Goal: Information Seeking & Learning: Find specific page/section

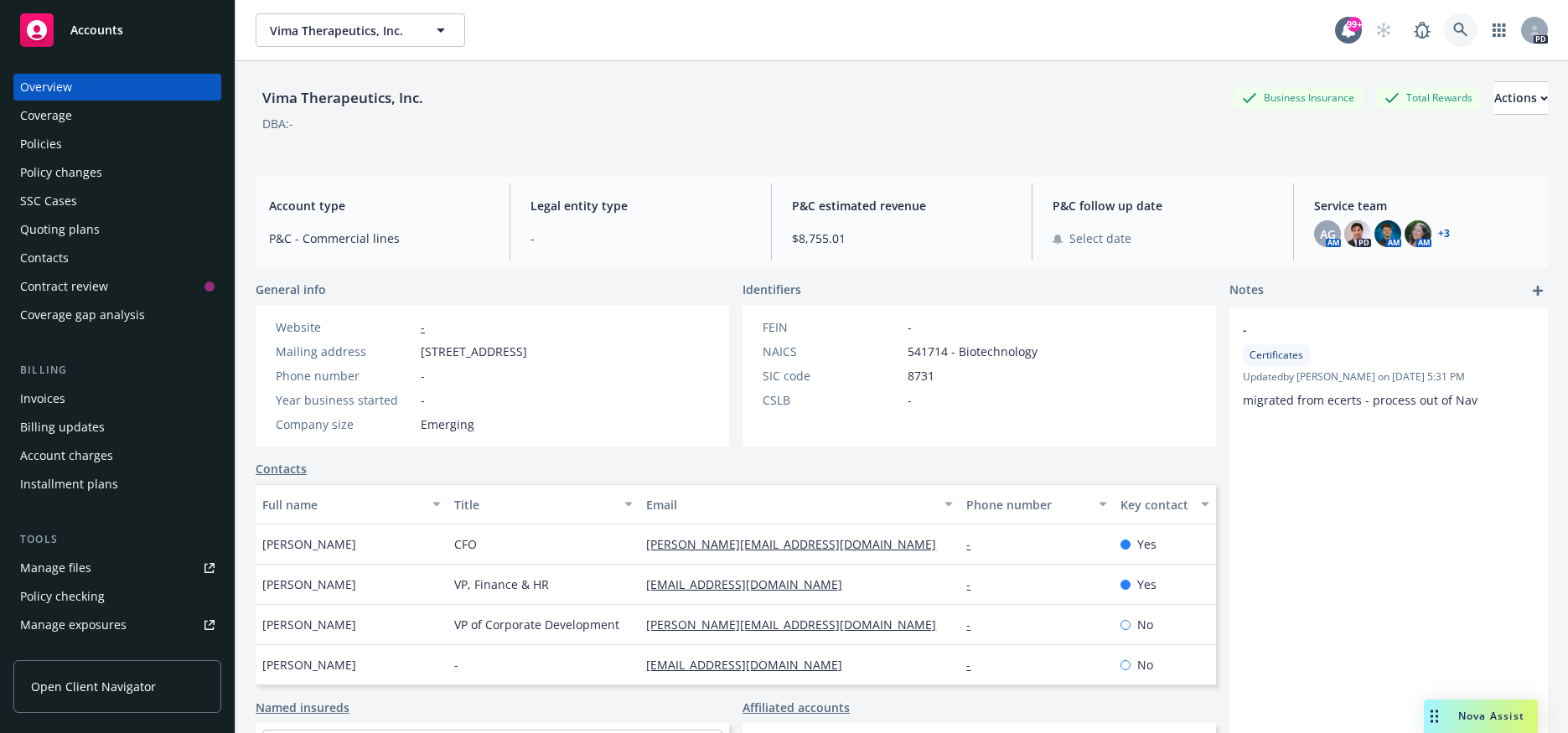
click at [1453, 31] on icon at bounding box center [1460, 30] width 14 height 14
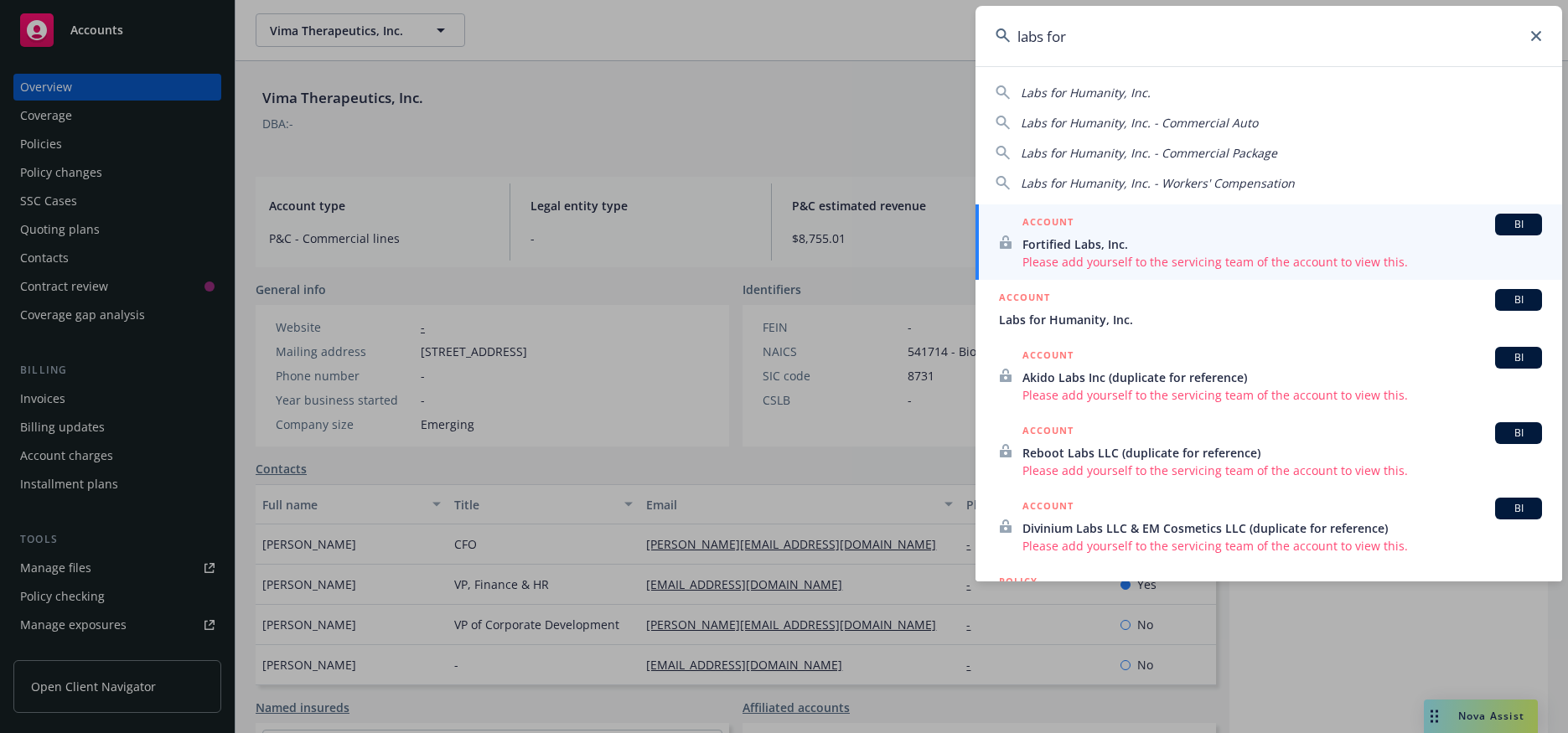
click at [1169, 98] on div "Labs for Humanity, Inc." at bounding box center [1269, 92] width 547 height 17
type input "Labs for Humanity, Inc."
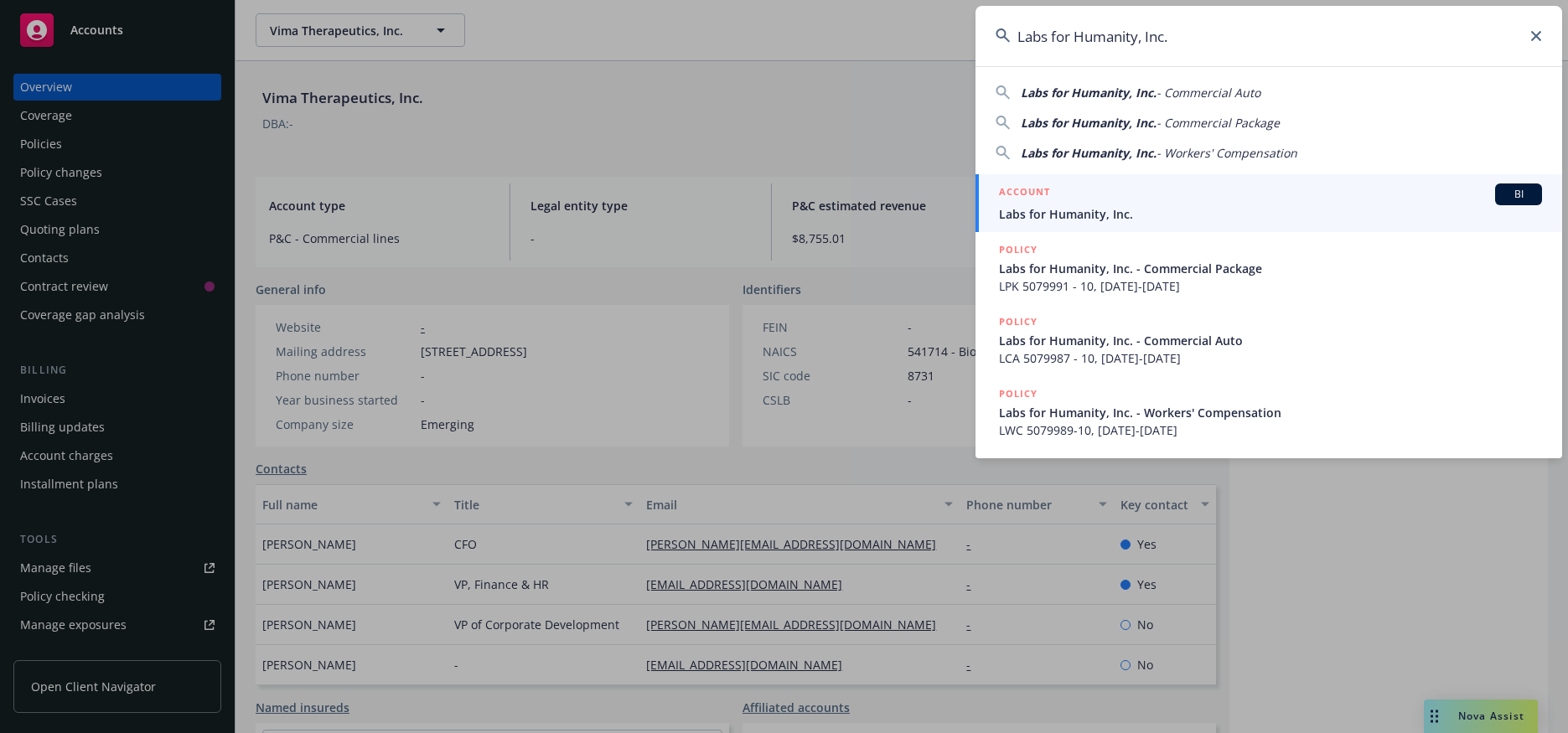
click at [1098, 202] on div "ACCOUNT BI" at bounding box center [1270, 193] width 543 height 22
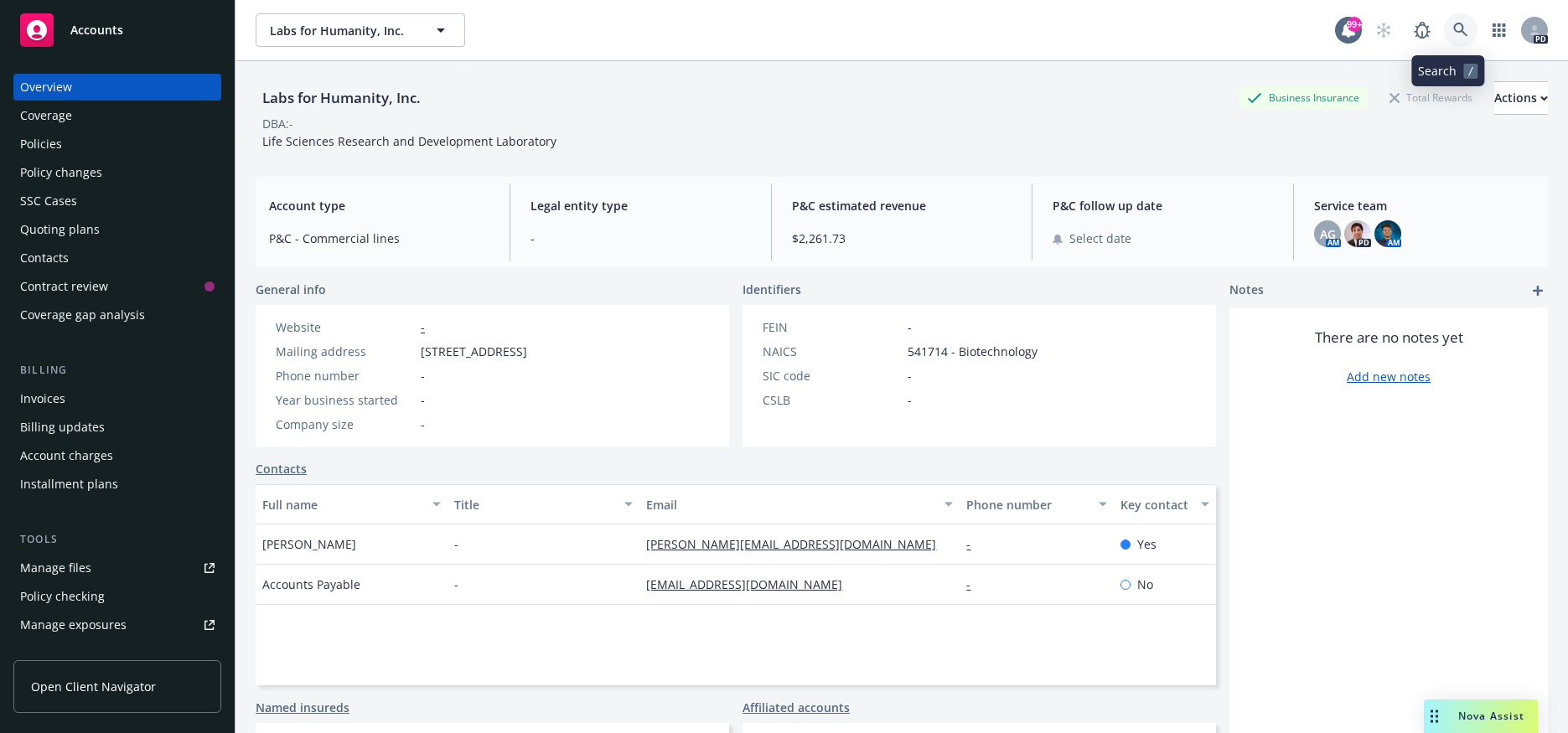
click at [1453, 31] on icon at bounding box center [1460, 30] width 15 height 15
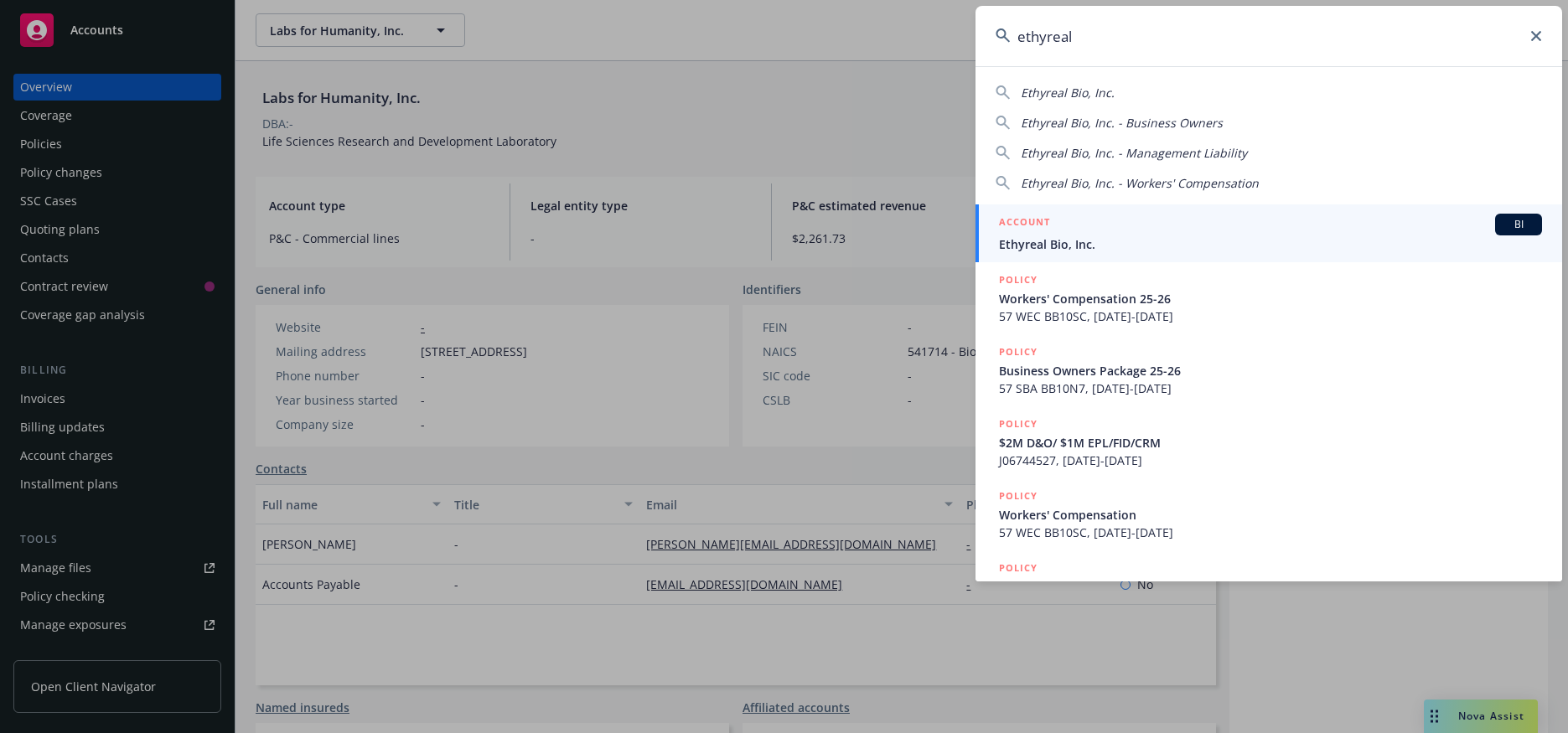
type input "ethyreal"
click at [1079, 246] on span "Ethyreal Bio, Inc." at bounding box center [1270, 244] width 543 height 17
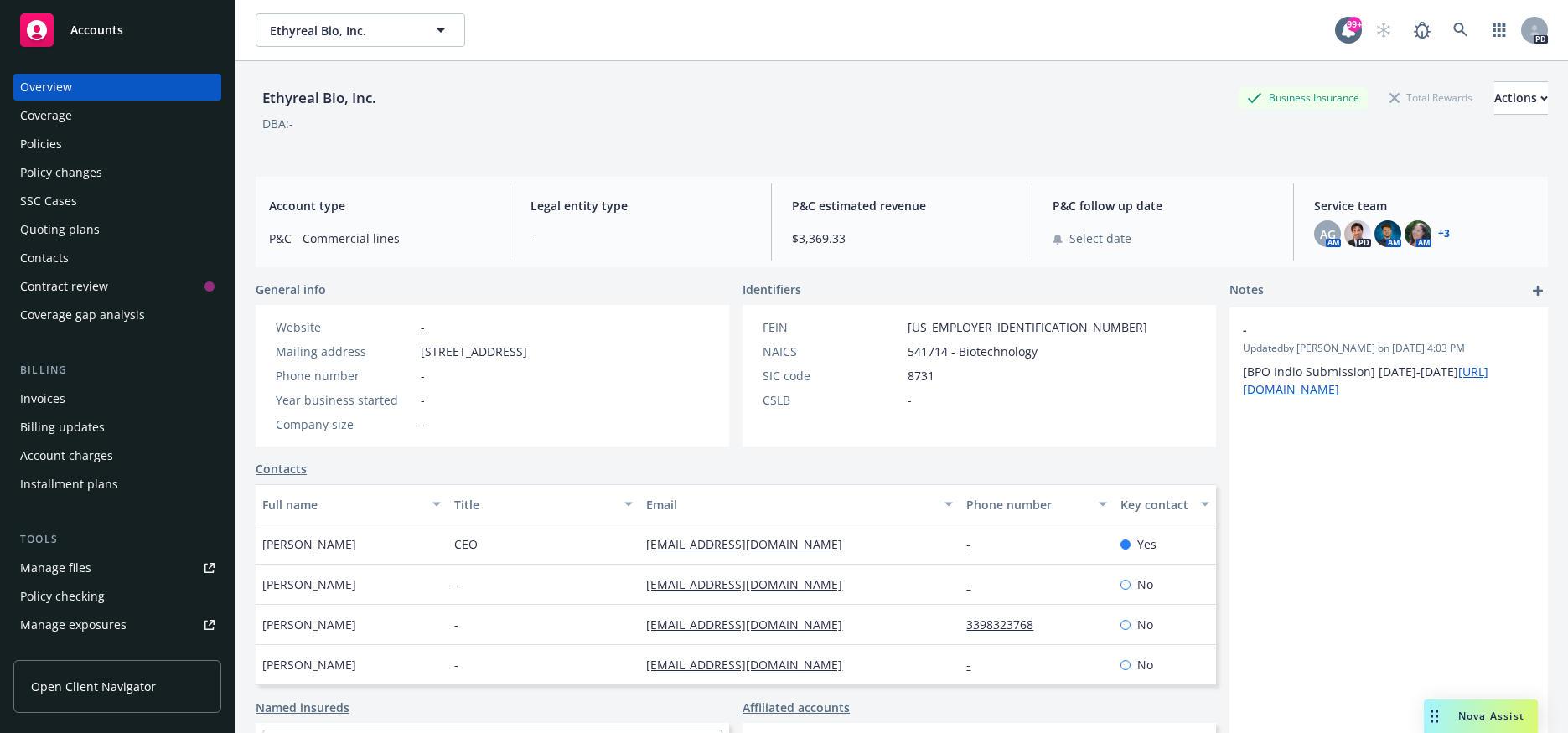
click at [53, 146] on div "Policies" at bounding box center [41, 144] width 42 height 27
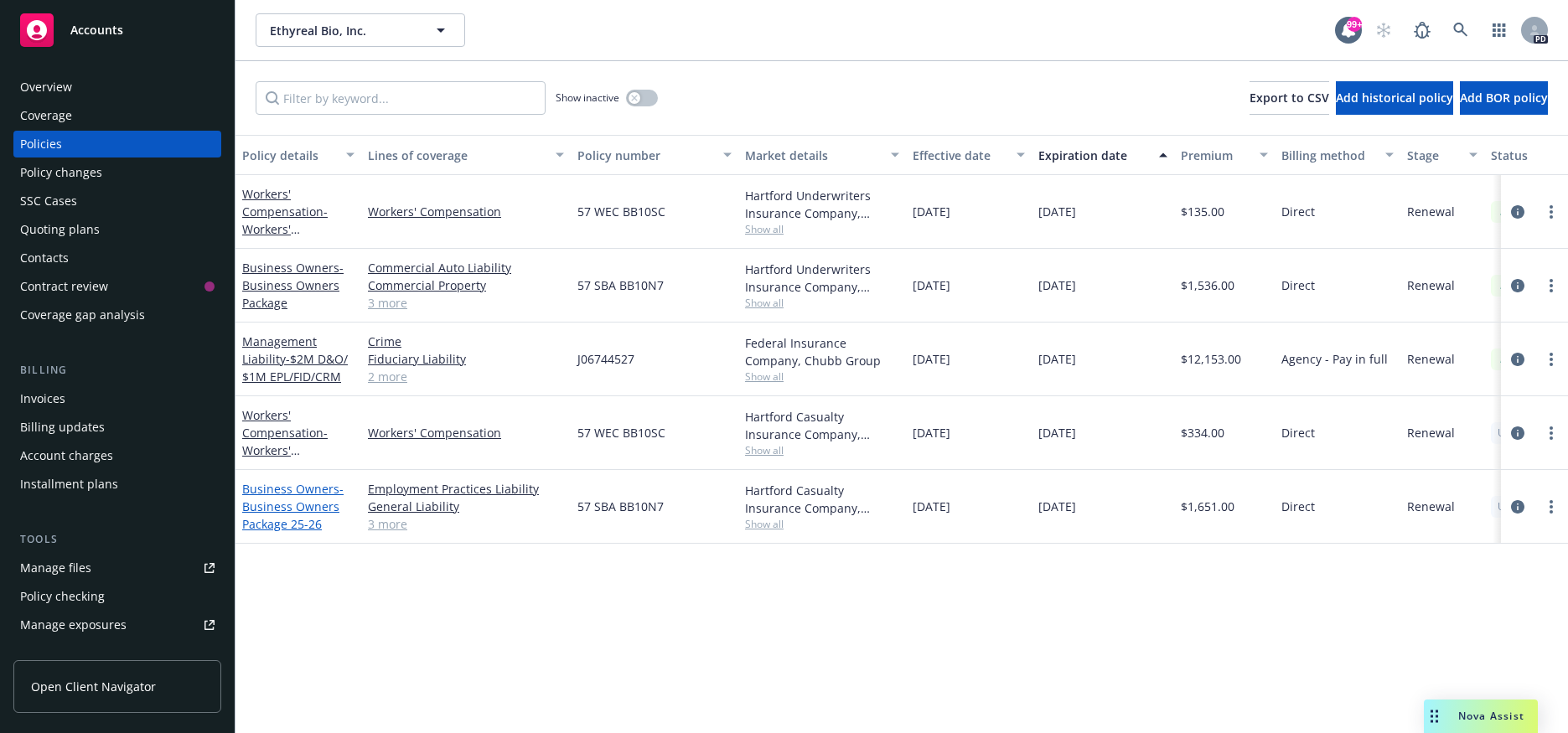
click at [280, 491] on link "Business Owners - Business Owners Package 25-26" at bounding box center [293, 506] width 101 height 51
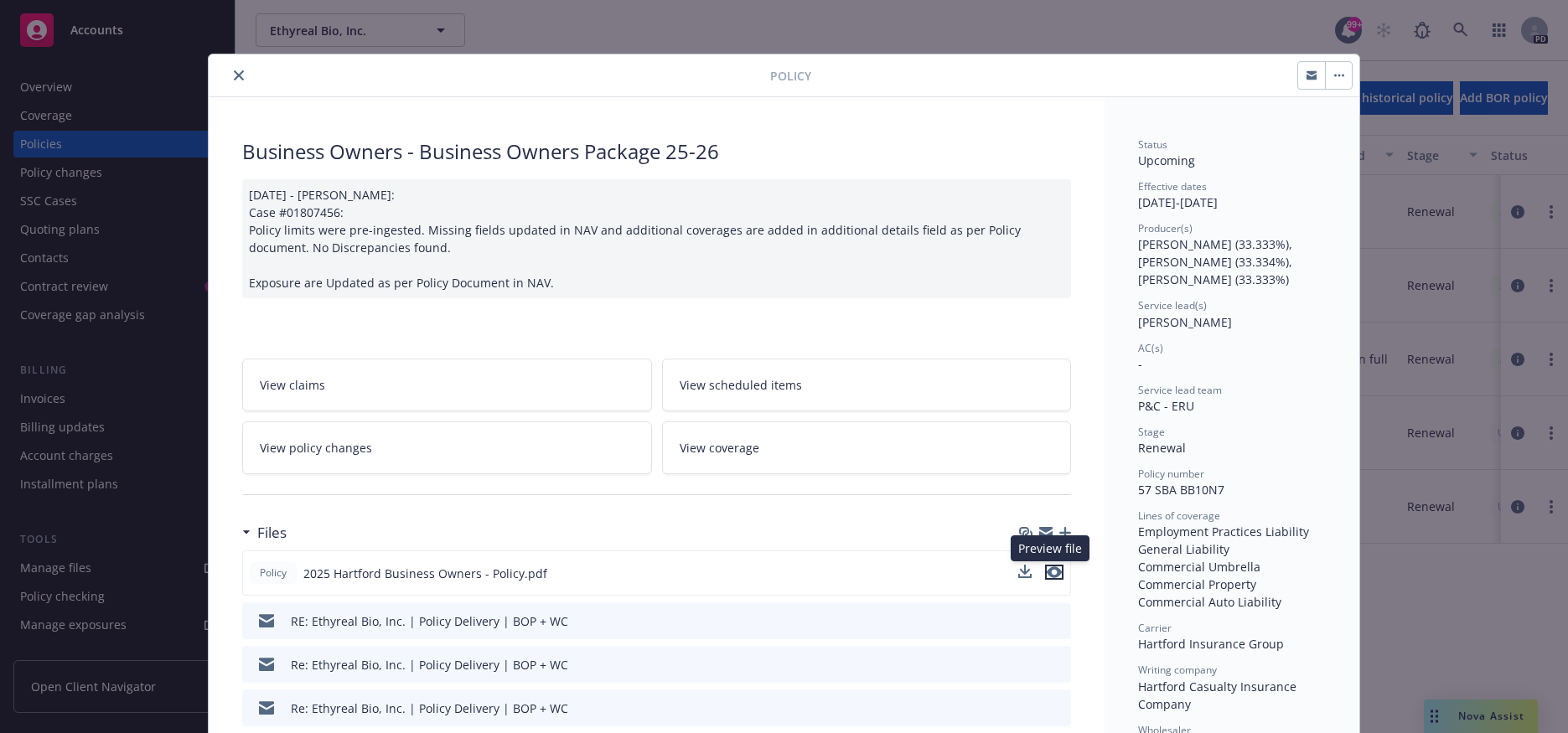
click at [1049, 574] on icon "preview file" at bounding box center [1053, 572] width 15 height 11
click at [235, 76] on icon "close" at bounding box center [239, 76] width 10 height 10
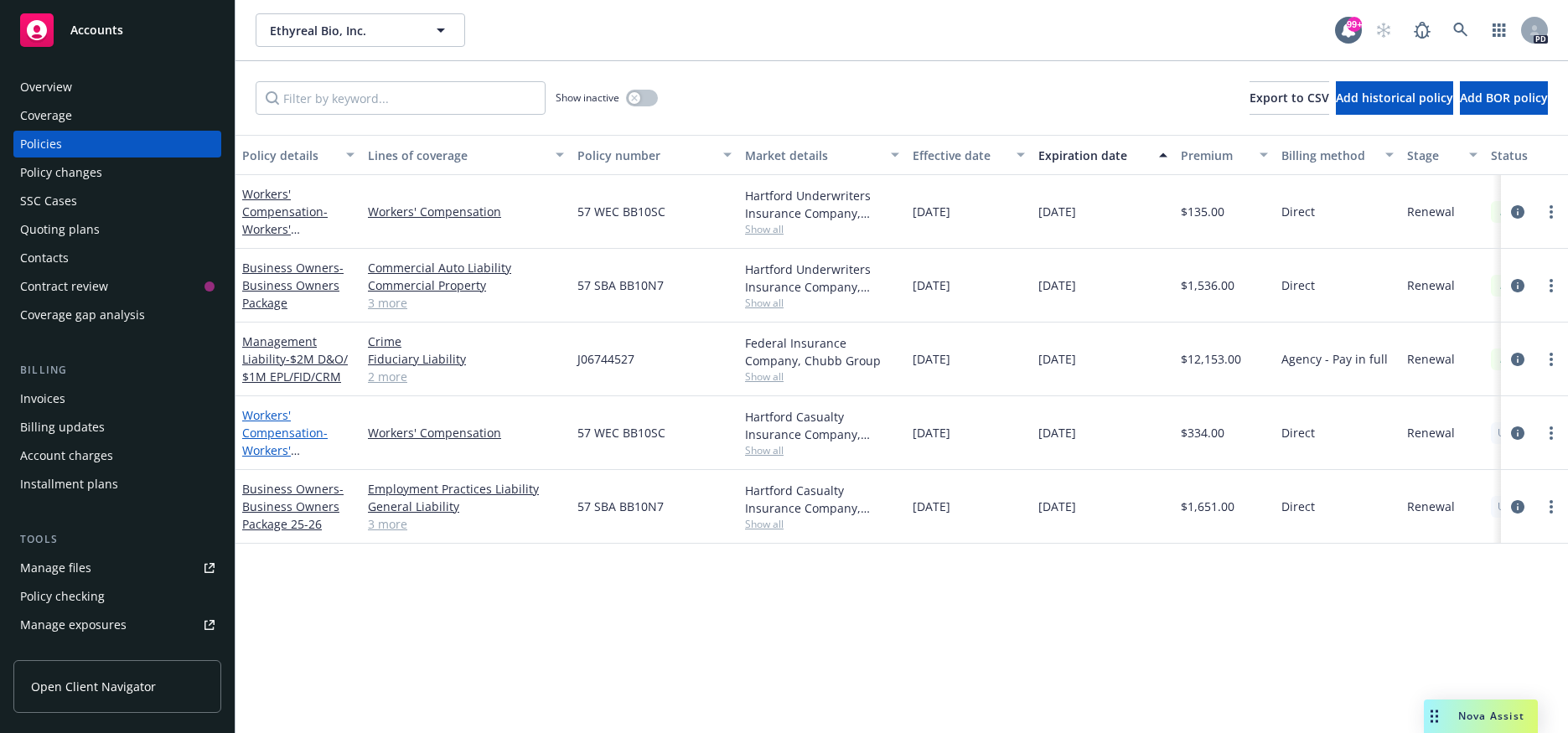
click at [269, 438] on link "Workers' Compensation - Workers' Compensation 25-26" at bounding box center [293, 450] width 102 height 86
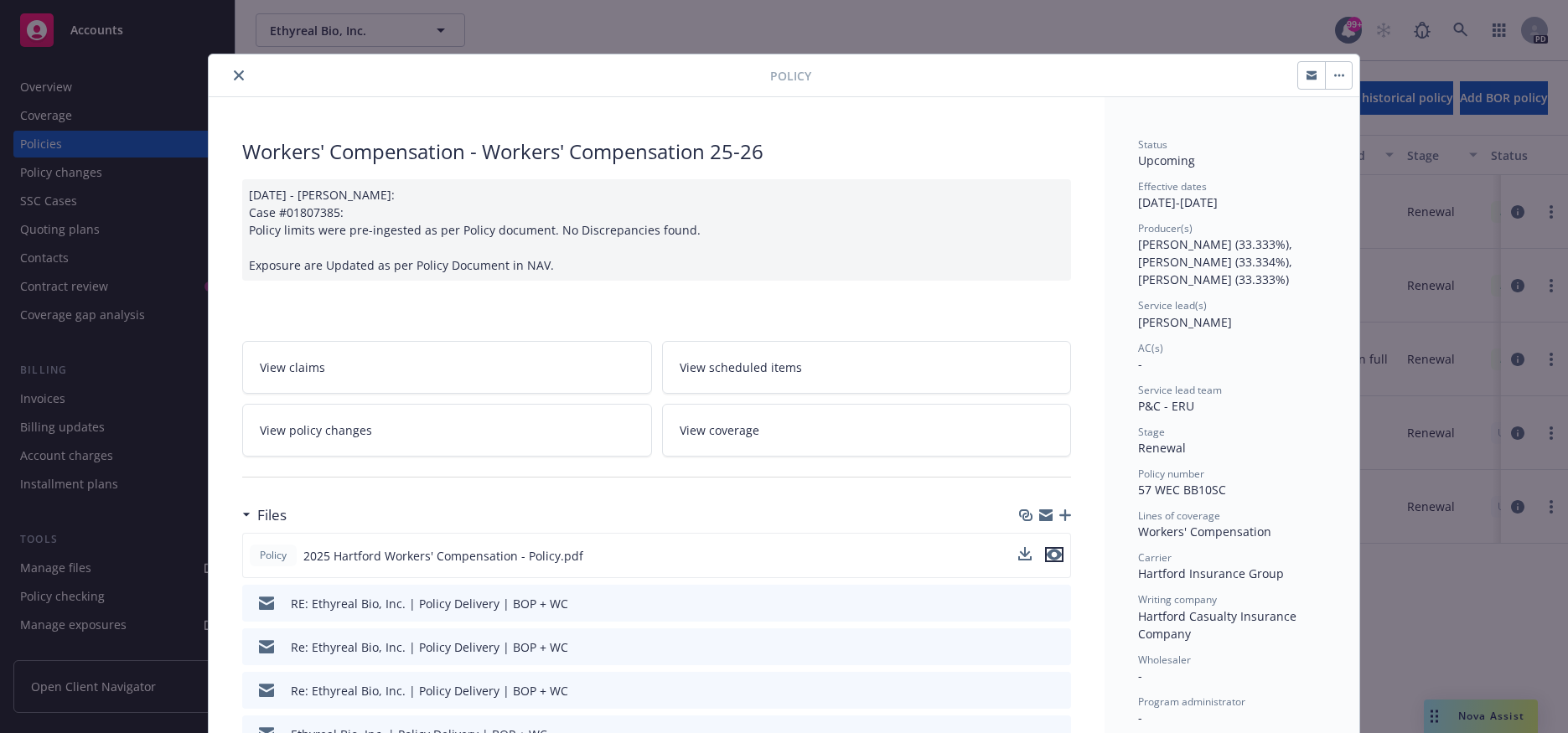
click at [1046, 553] on icon "preview file" at bounding box center [1053, 553] width 15 height 11
click at [234, 77] on icon "close" at bounding box center [239, 76] width 10 height 10
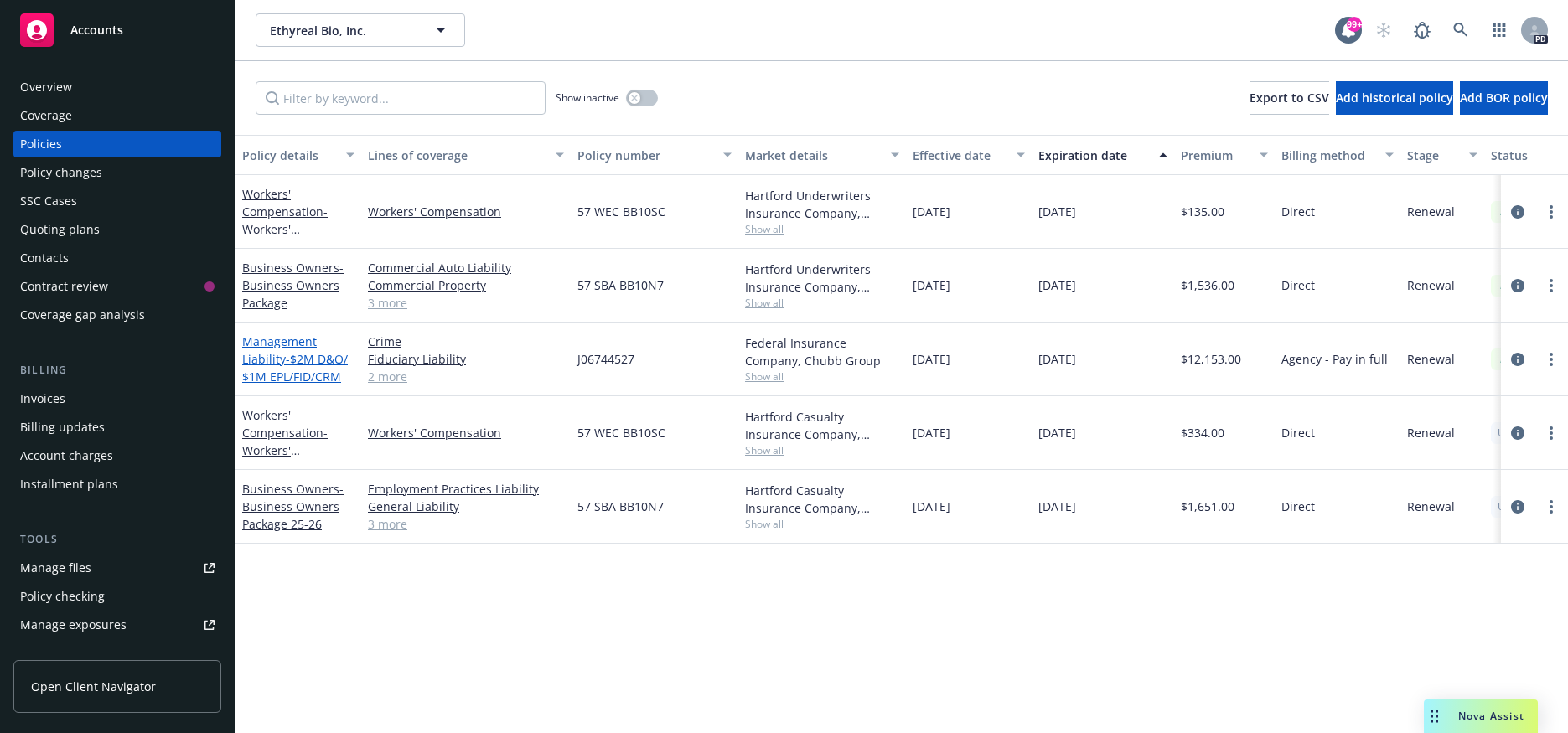
click at [269, 359] on link "Management Liability - $2M D&O/ $1M EPL/FID/CRM" at bounding box center [295, 358] width 106 height 51
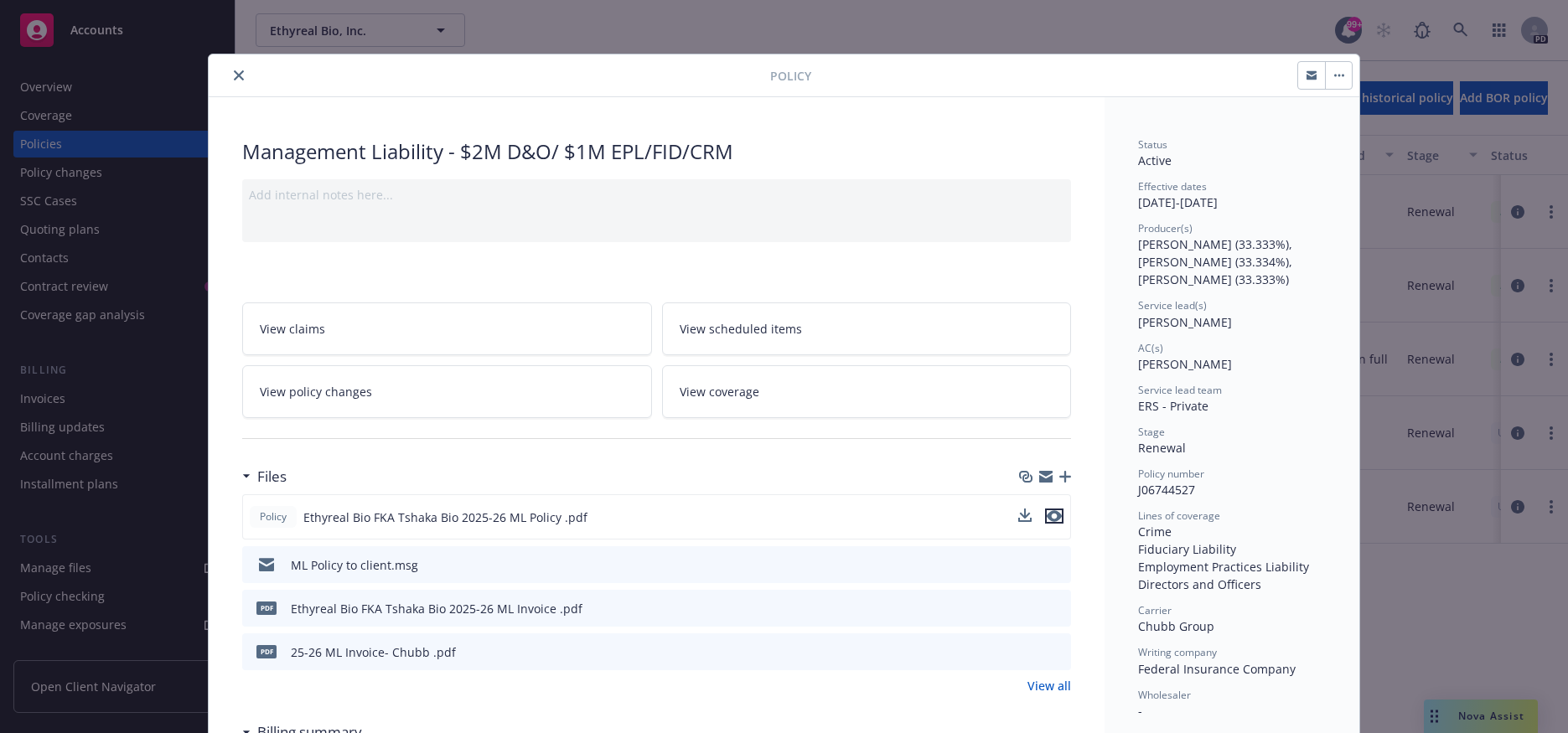
click at [1048, 512] on icon "preview file" at bounding box center [1053, 515] width 15 height 11
click at [234, 61] on div "Policy" at bounding box center [783, 75] width 1150 height 43
click at [234, 75] on icon "close" at bounding box center [239, 76] width 10 height 10
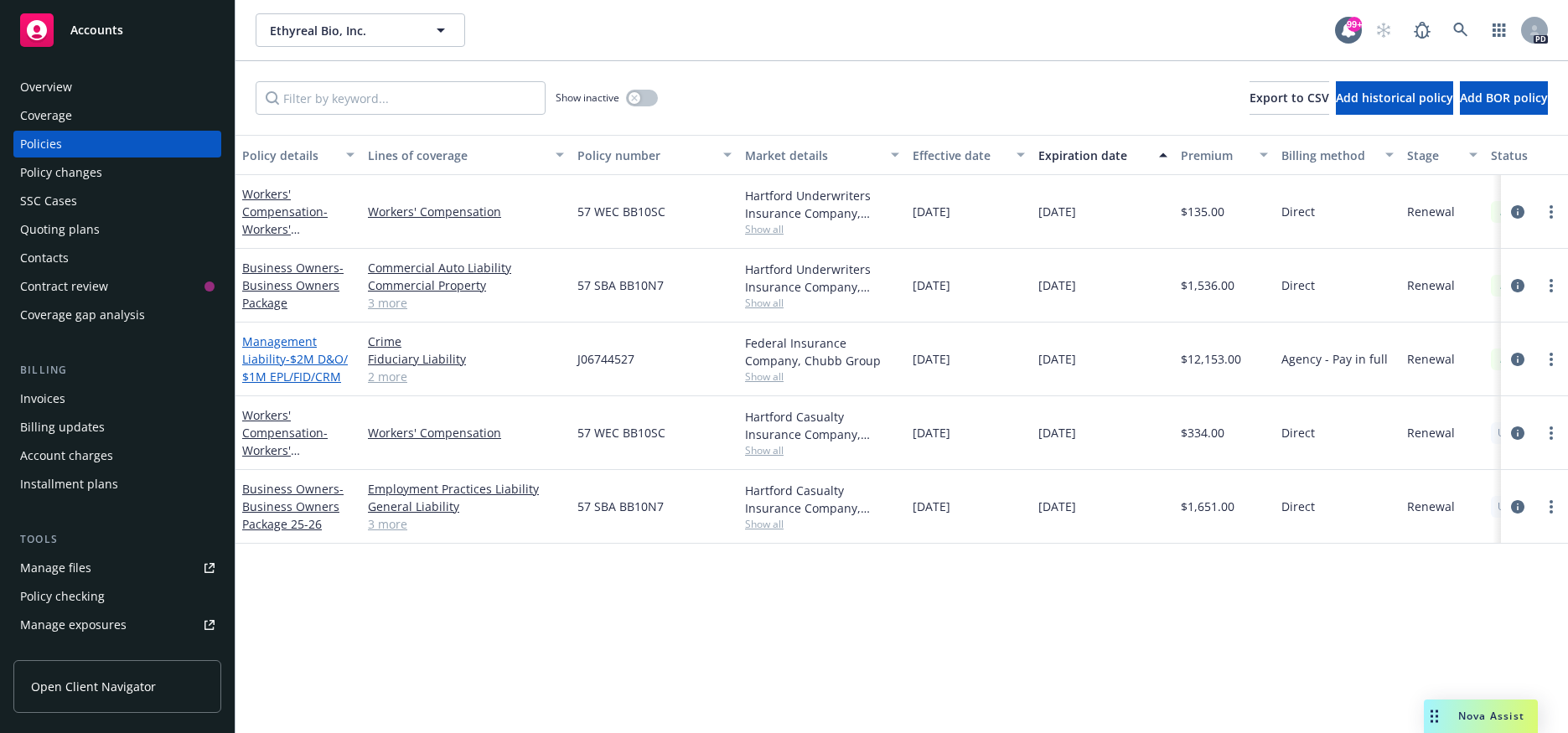
click at [253, 346] on link "Management Liability - $2M D&O/ $1M EPL/FID/CRM" at bounding box center [295, 358] width 106 height 51
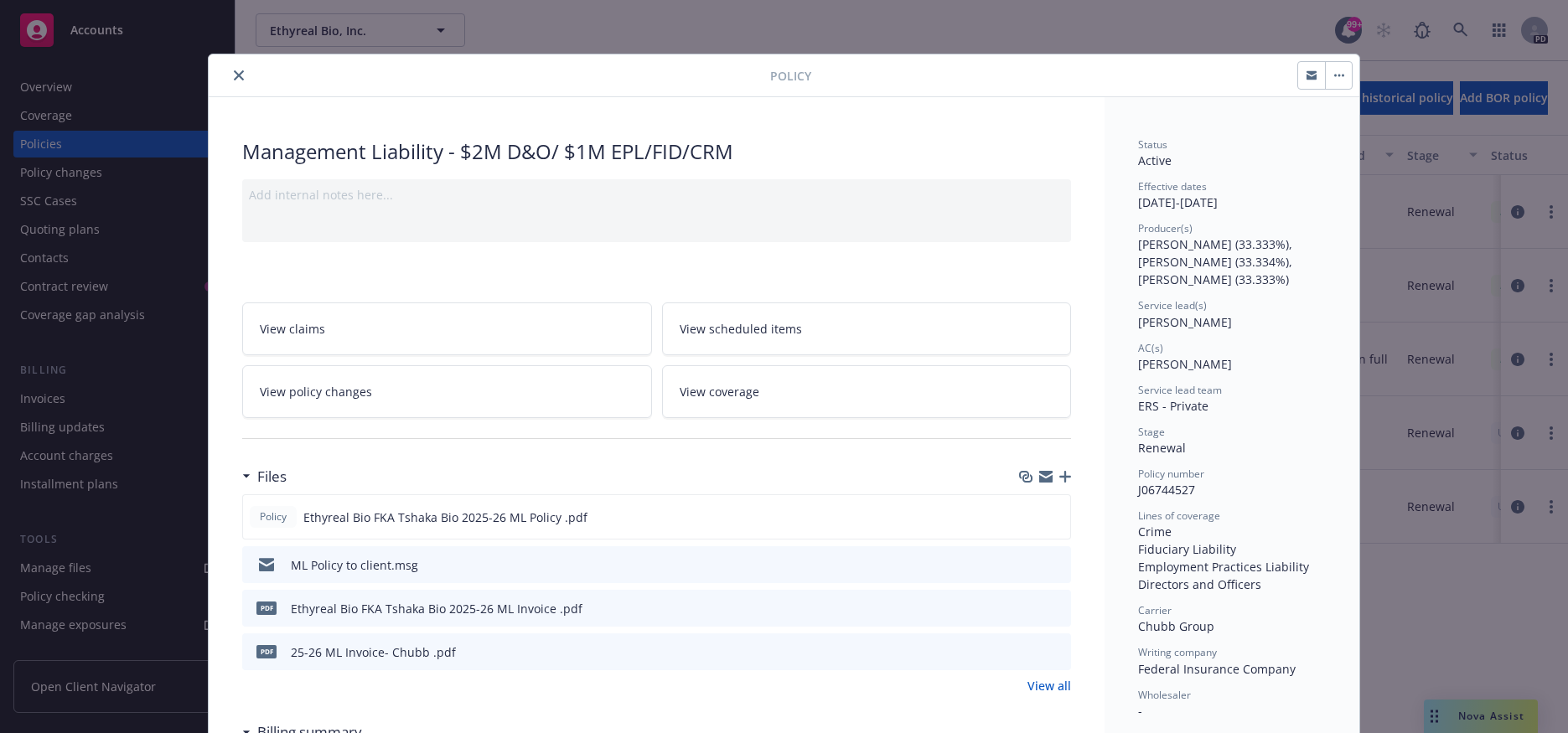
scroll to position [51, 0]
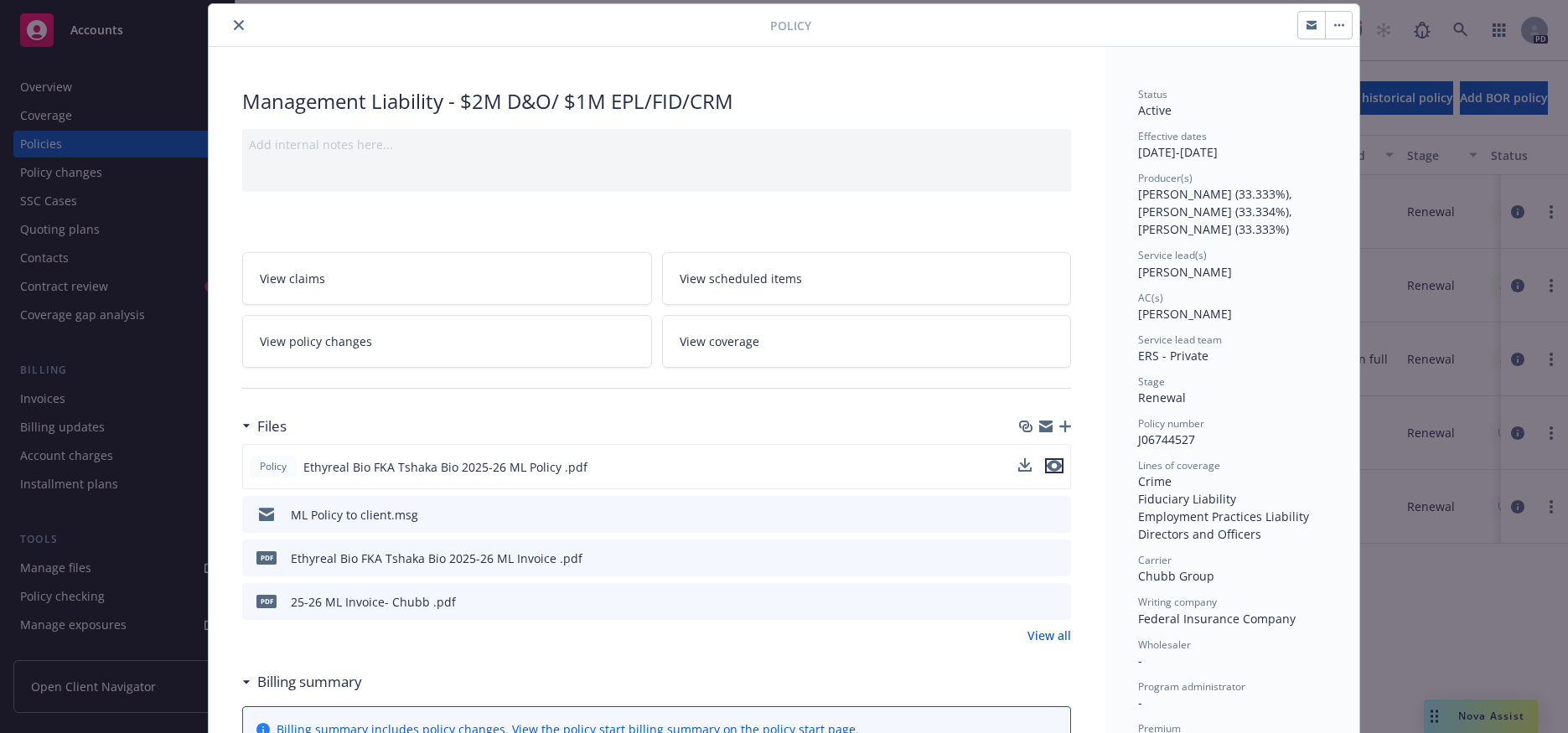
click at [1049, 471] on icon "preview file" at bounding box center [1053, 465] width 15 height 11
